Goal: Information Seeking & Learning: Learn about a topic

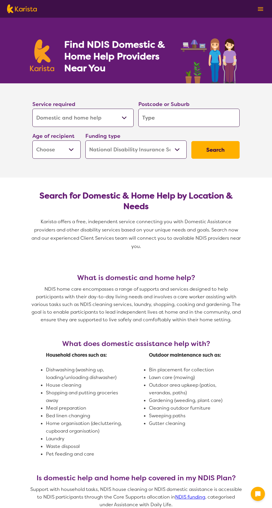
select select "Domestic and home help"
select select "NDIS"
select select "Domestic and home help"
select select "NDIS"
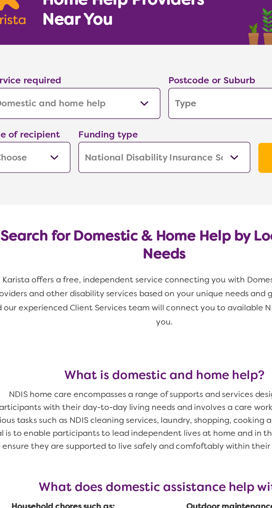
click at [176, 120] on input "search" at bounding box center [188, 118] width 101 height 18
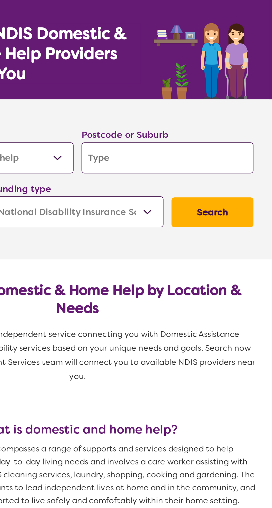
type input "3"
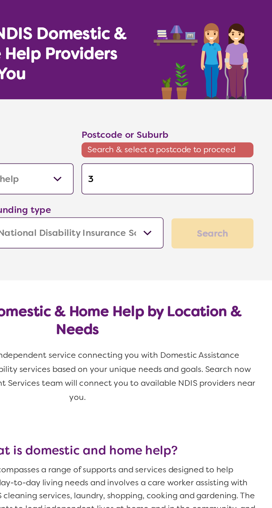
type input "33"
type input "330"
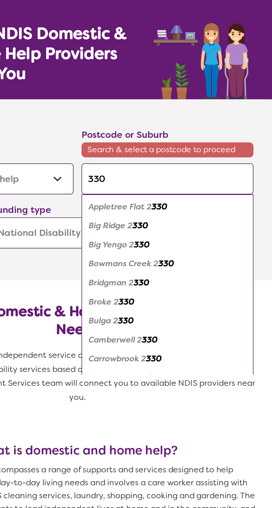
type input "3305"
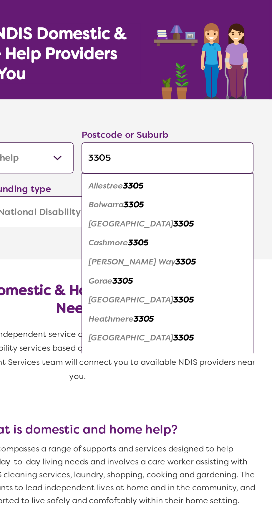
scroll to position [31, 0]
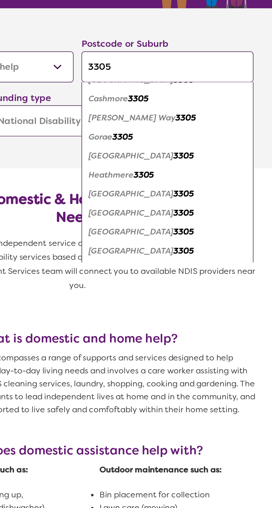
type input "3305"
click at [178, 202] on div "Portland 3305" at bounding box center [188, 203] width 95 height 11
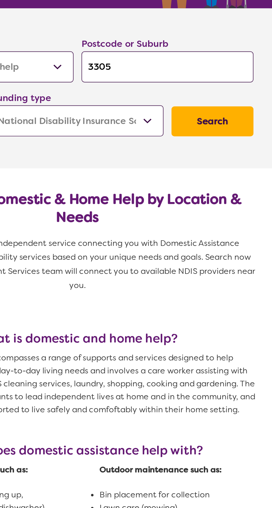
scroll to position [0, 0]
click at [238, 148] on button "Search" at bounding box center [215, 150] width 48 height 18
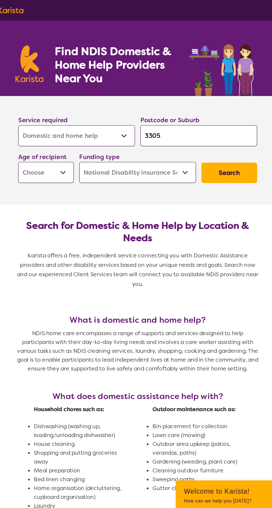
click at [133, 117] on select "Allied Health Assistant Assessment ([MEDICAL_DATA] or [MEDICAL_DATA]) Behaviour…" at bounding box center [82, 118] width 101 height 18
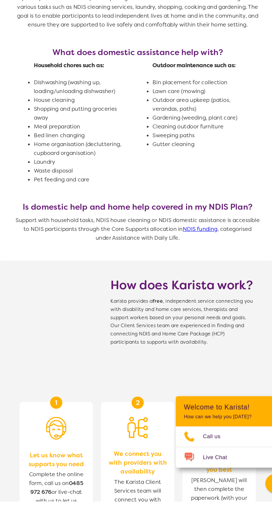
scroll to position [254, 0]
